Goal: Find contact information: Find contact information

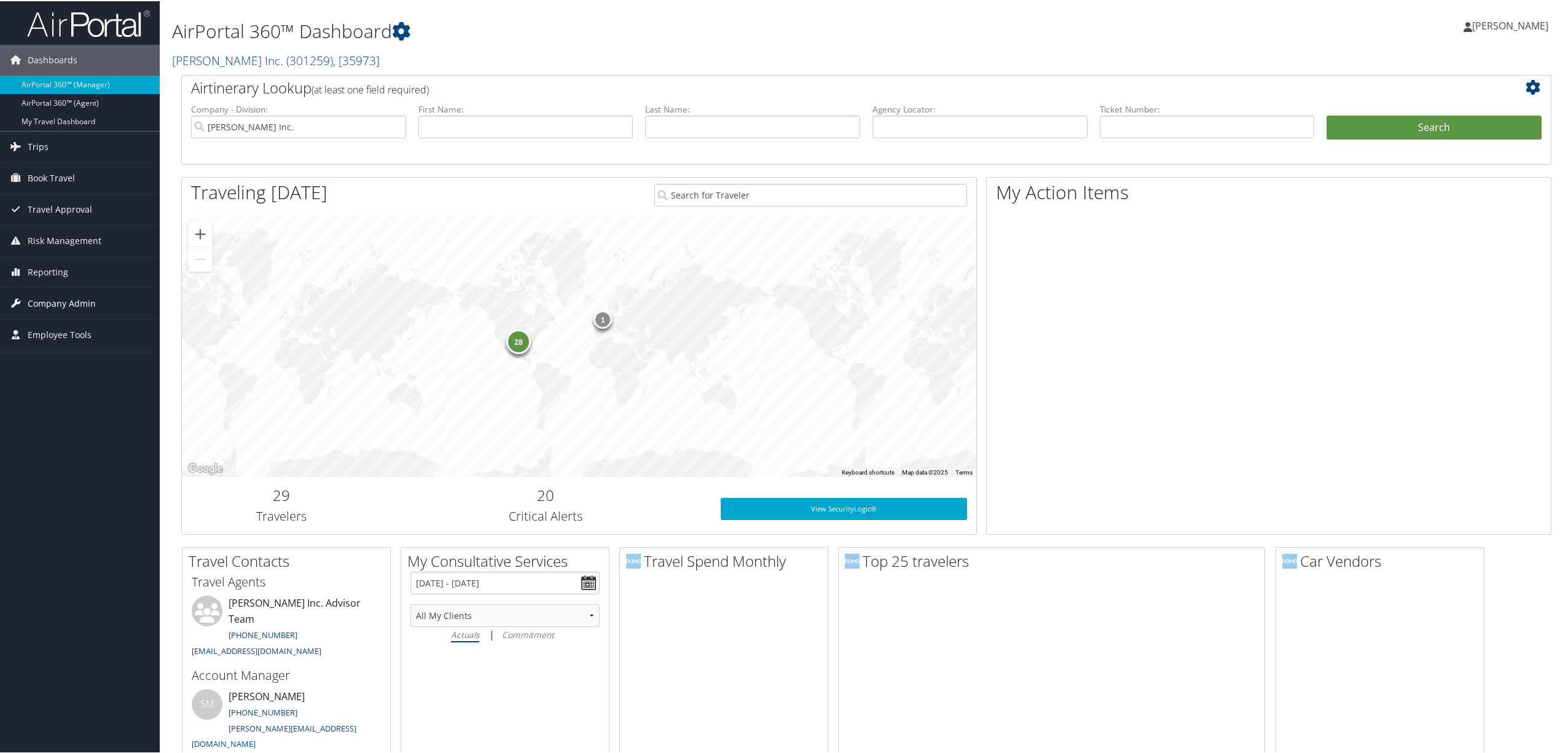
click at [54, 308] on span "Company Admin" at bounding box center [61, 302] width 68 height 31
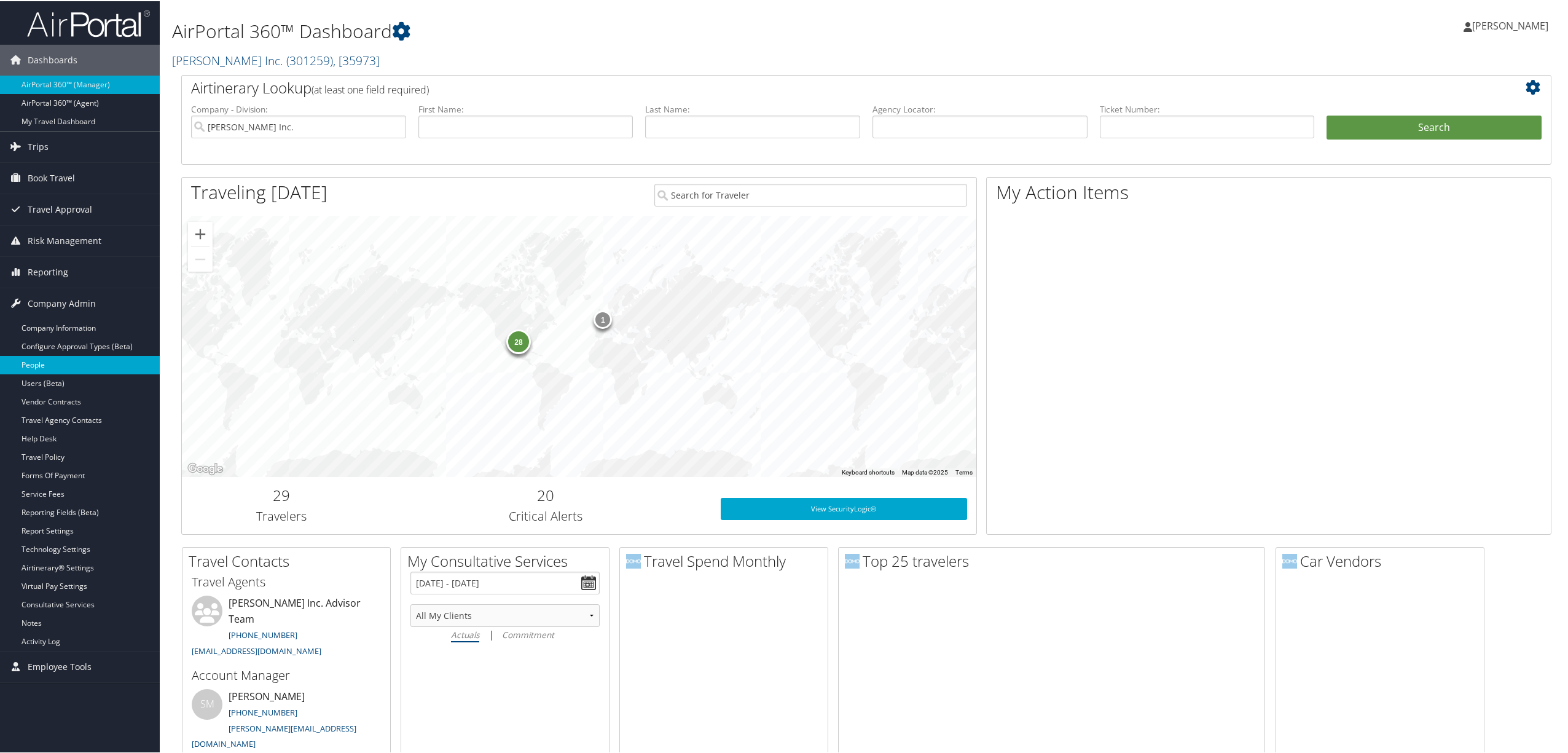
click at [60, 373] on link "People" at bounding box center [79, 363] width 159 height 19
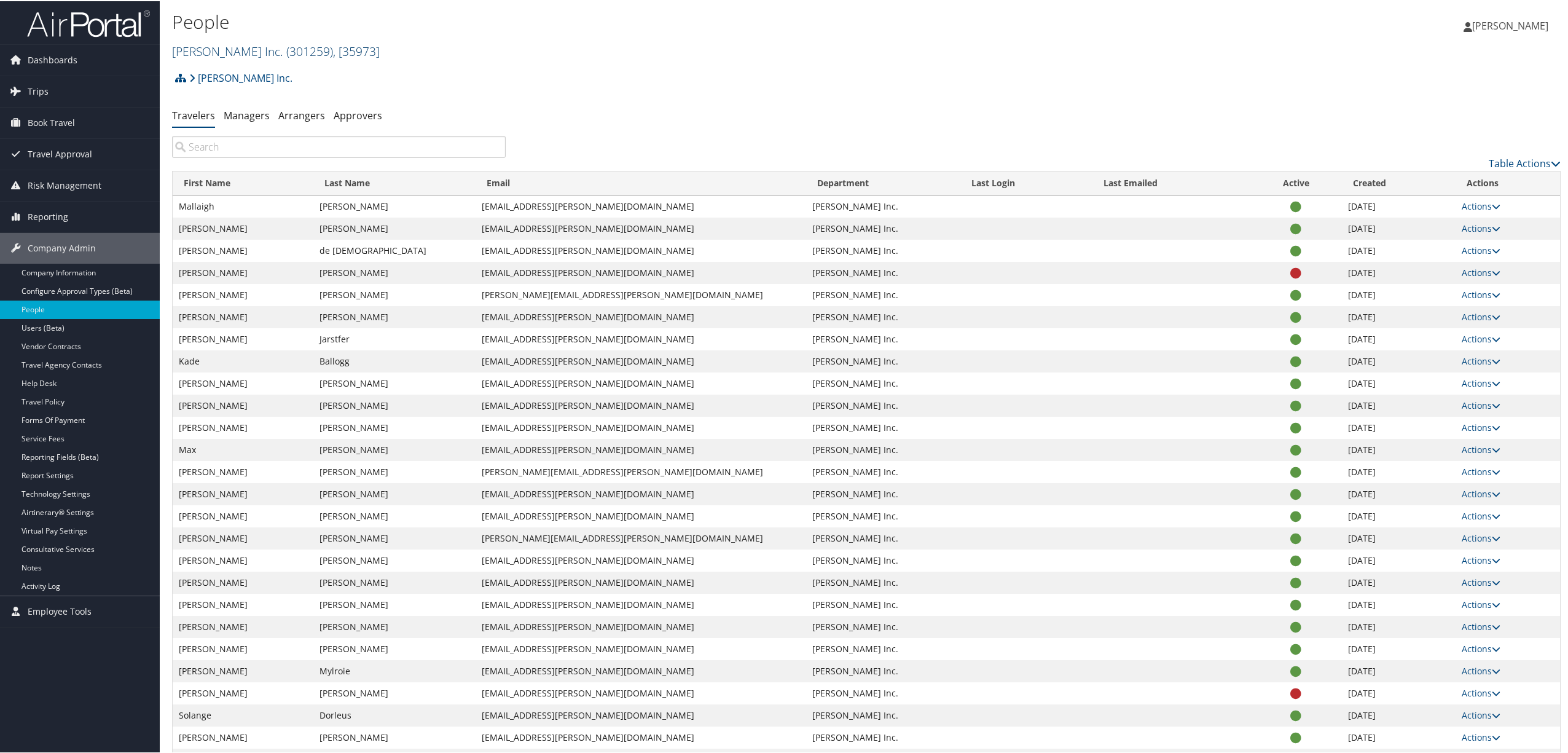
click at [286, 52] on span "( 301259 )" at bounding box center [309, 50] width 47 height 17
click at [243, 253] on link "Intermountain Health, [3133]" at bounding box center [252, 263] width 161 height 21
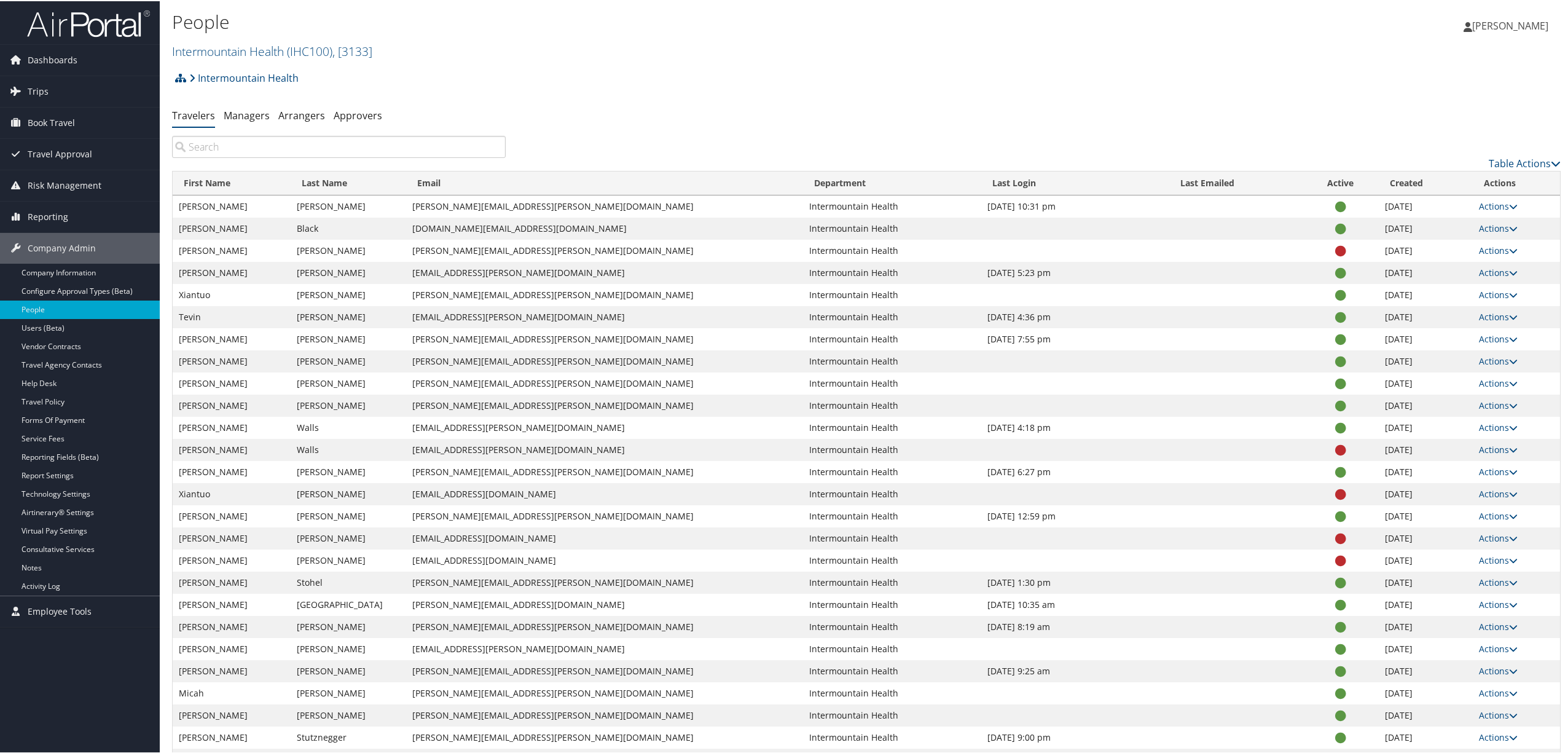
click at [226, 144] on input "search" at bounding box center [339, 145] width 334 height 22
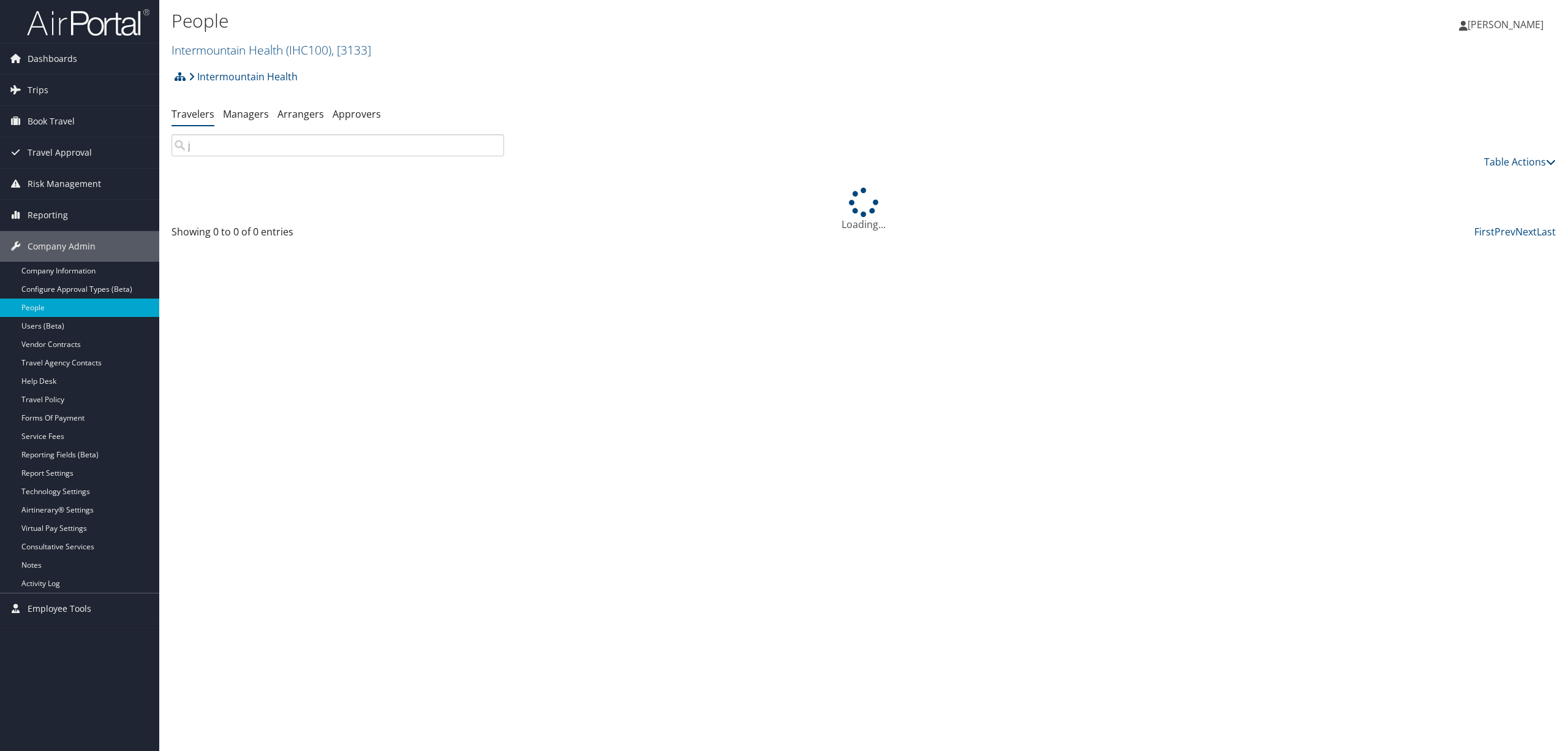
type input "j"
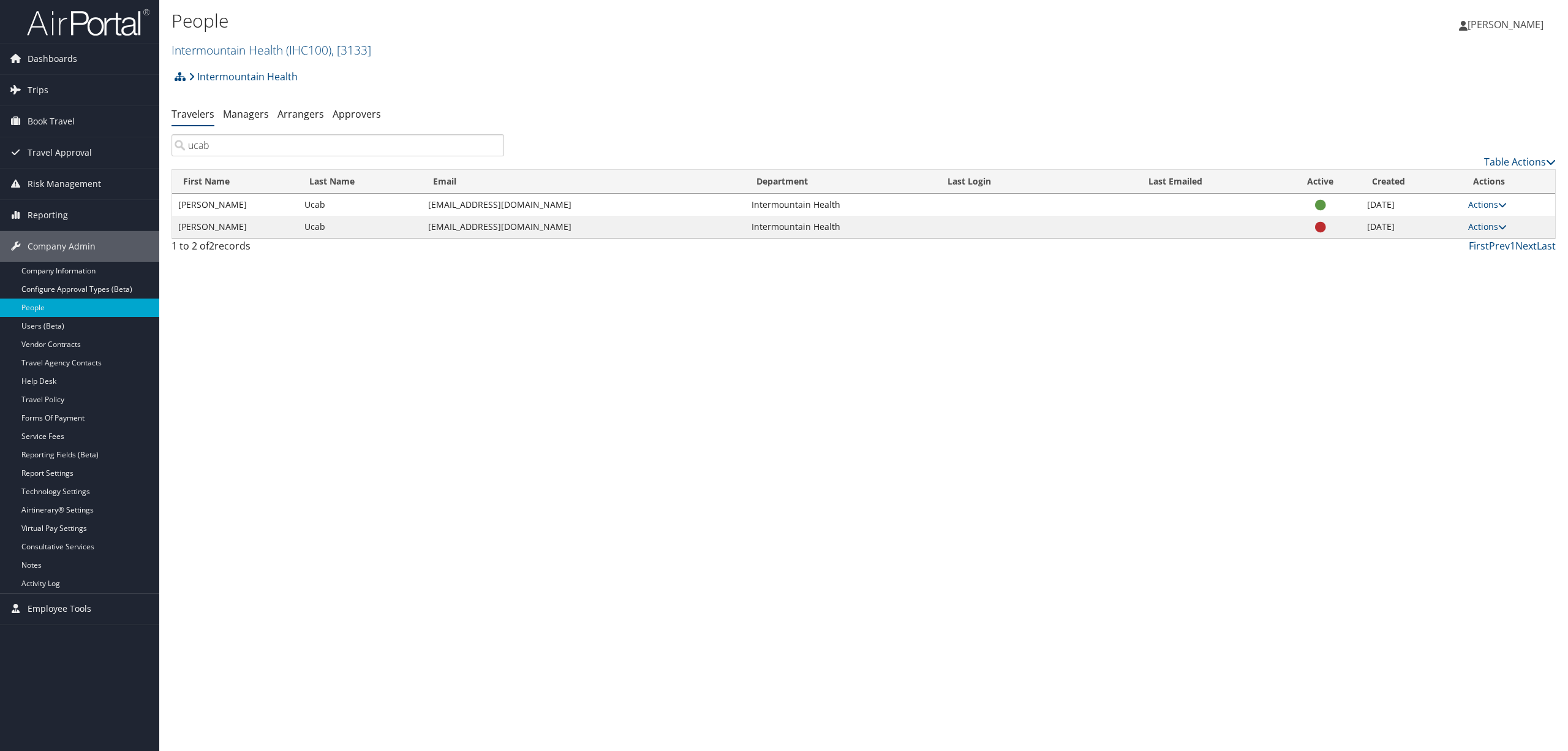
type input "ucab"
drag, startPoint x: 553, startPoint y: 204, endPoint x: 427, endPoint y: 204, distance: 126.0
click at [427, 204] on td "[EMAIL_ADDRESS][DOMAIN_NAME]" at bounding box center [583, 204] width 323 height 22
copy td "[EMAIL_ADDRESS][DOMAIN_NAME]"
